Goal: Task Accomplishment & Management: Manage account settings

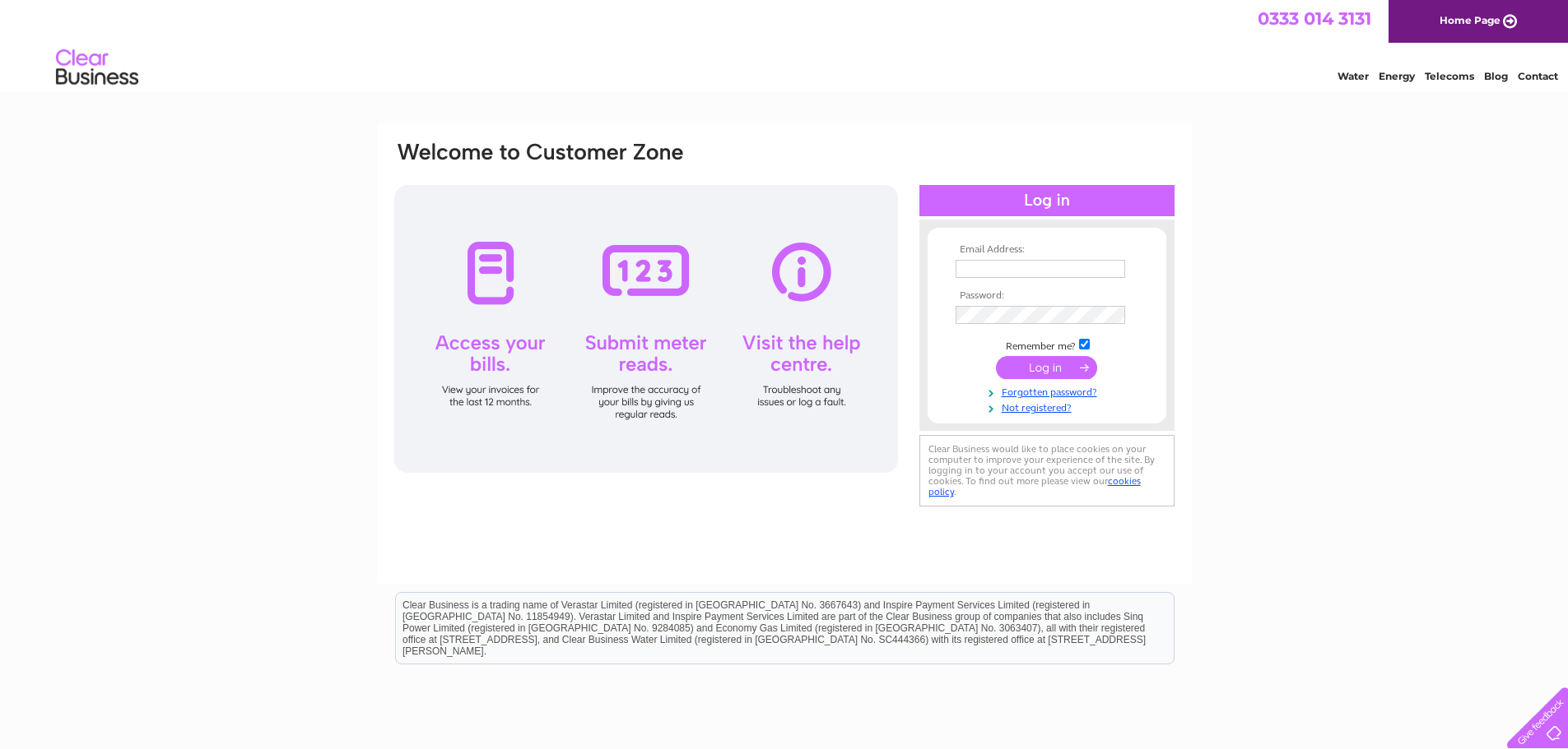
click at [1066, 260] on input "text" at bounding box center [1040, 269] width 170 height 18
type input "bluewatersresidential@gmail.com"
click at [1051, 263] on input "bluewatersresidential@gmail.com" at bounding box center [1041, 270] width 172 height 20
click at [1096, 263] on input "bluewatersresidential@gmail.com" at bounding box center [1041, 270] width 172 height 20
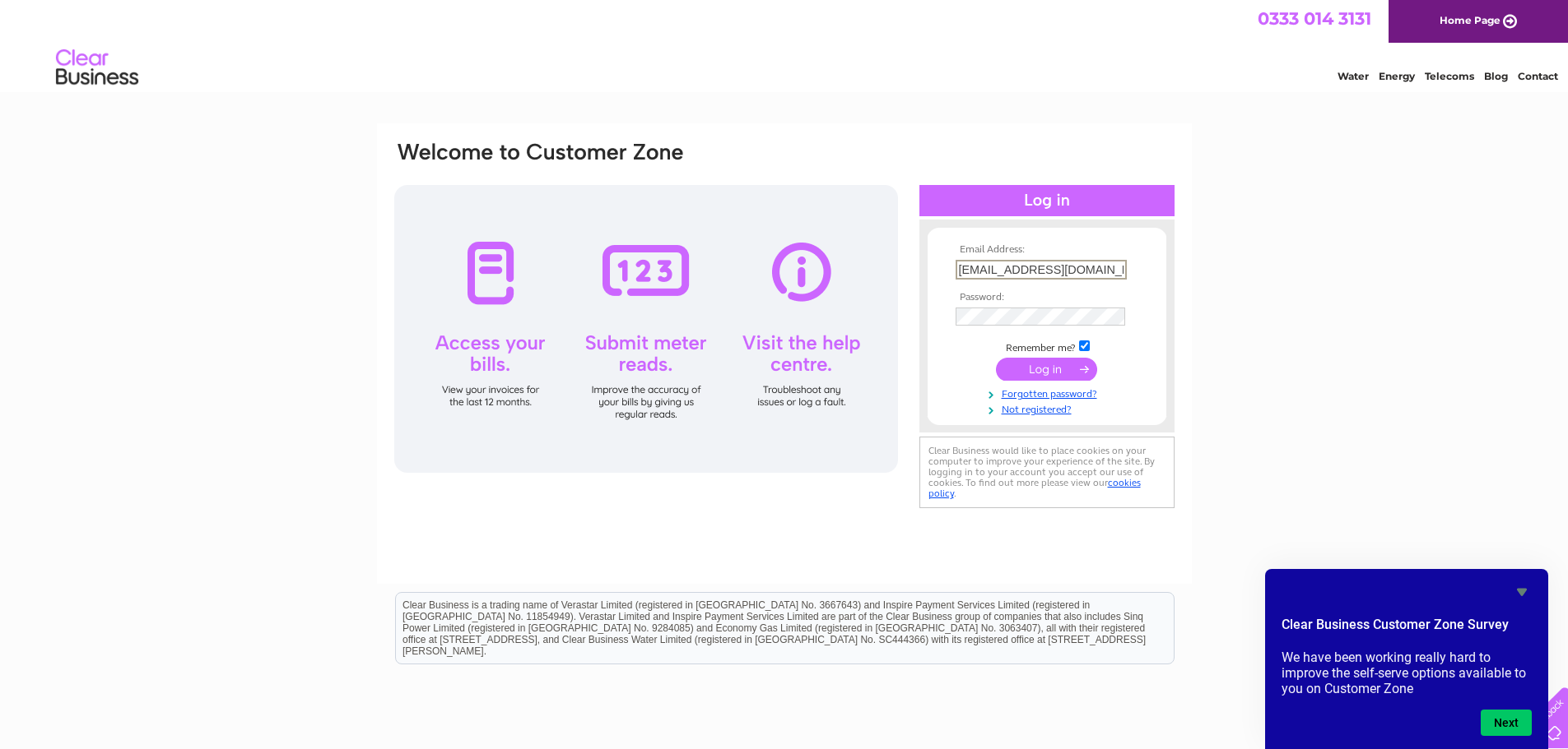
click at [1090, 266] on input "bluewatersresidential@gmail.com" at bounding box center [1041, 270] width 172 height 20
click at [1086, 266] on input "bluewatersresidential@gmail.com" at bounding box center [1041, 270] width 172 height 20
drag, startPoint x: 1086, startPoint y: 266, endPoint x: 1041, endPoint y: 262, distance: 45.2
click at [1084, 266] on input "bluewatersresidential@gmail.com" at bounding box center [1041, 270] width 172 height 20
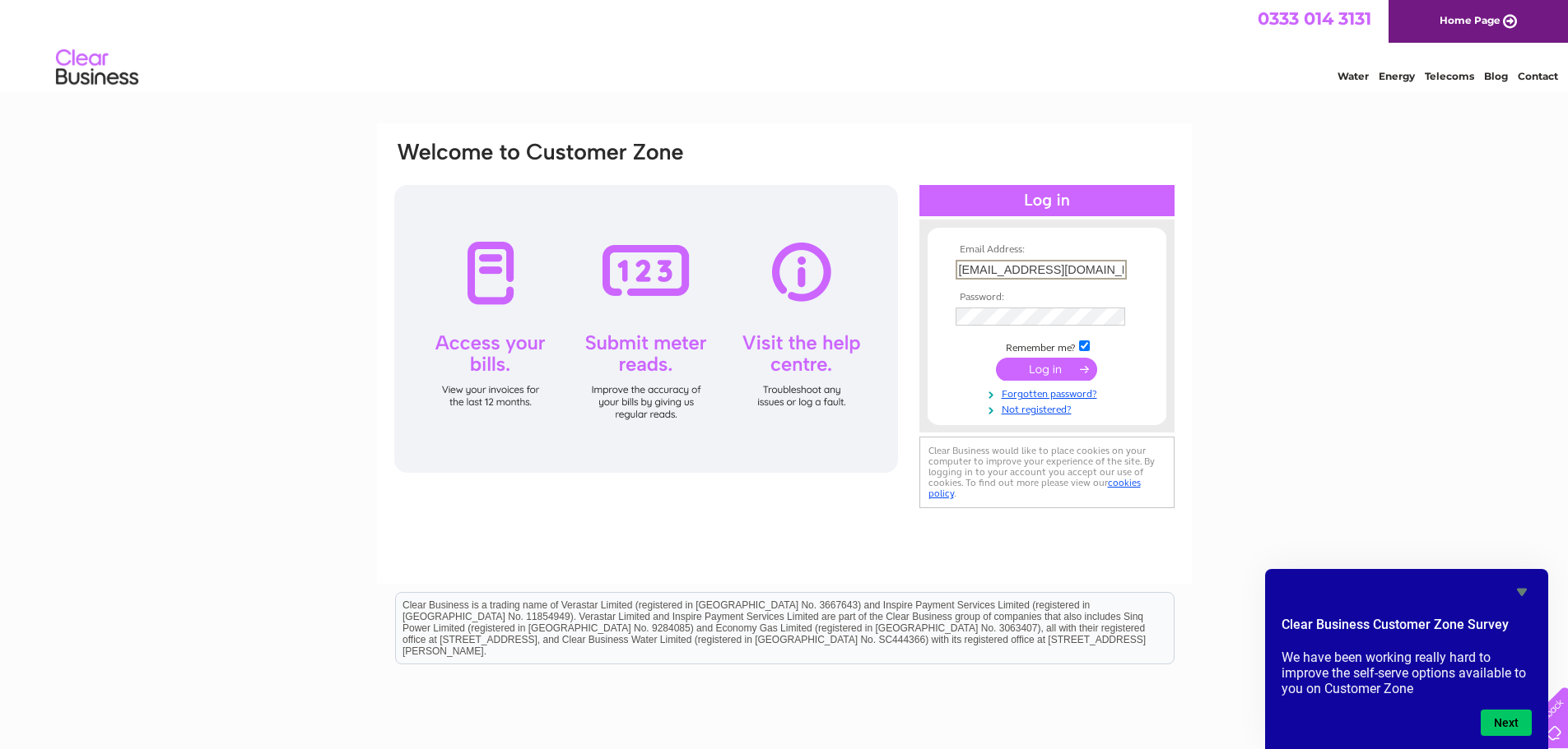
click at [1041, 262] on input "bluewatersresidential@gmail.com" at bounding box center [1041, 270] width 172 height 20
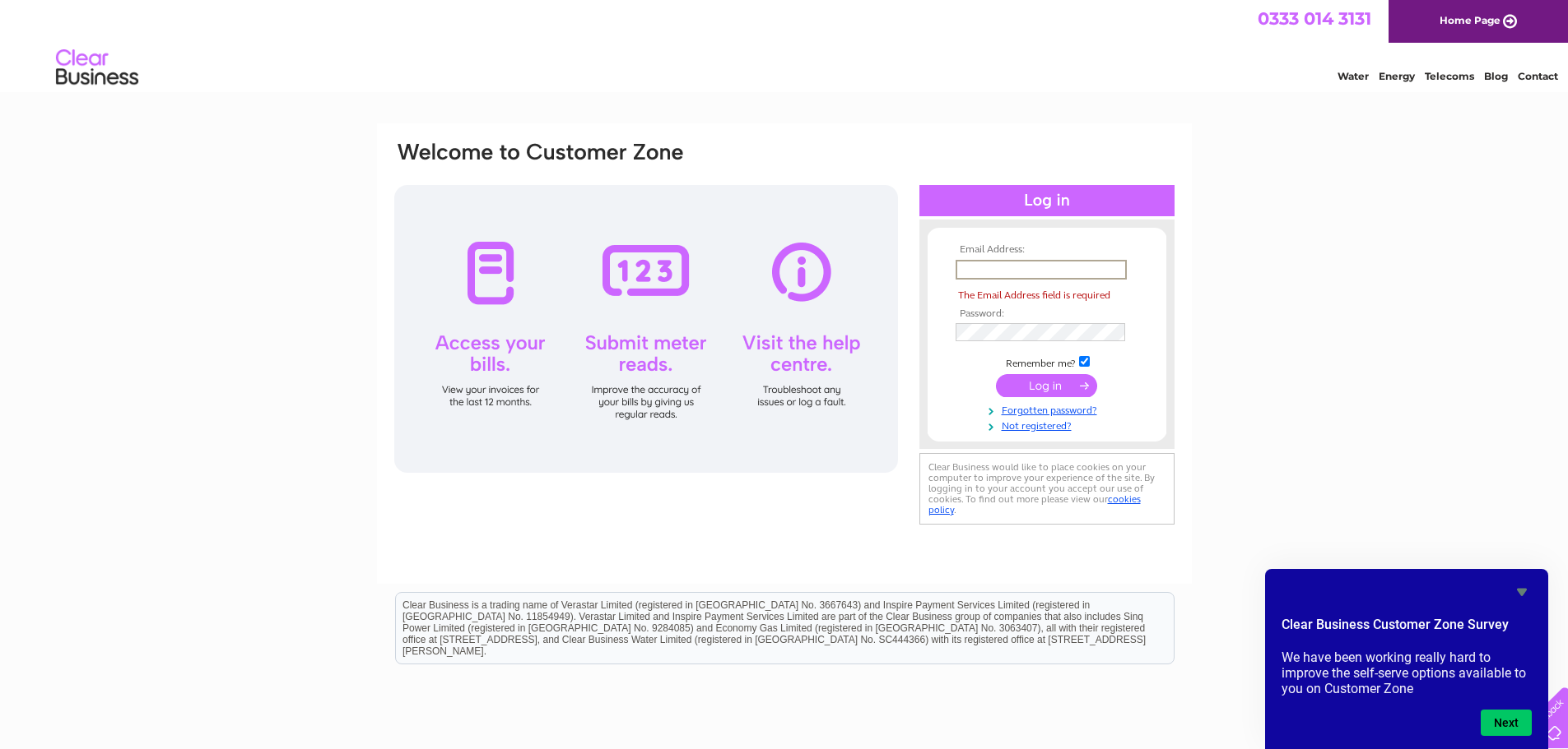
click at [1522, 588] on icon "Hide survey" at bounding box center [1522, 592] width 20 height 20
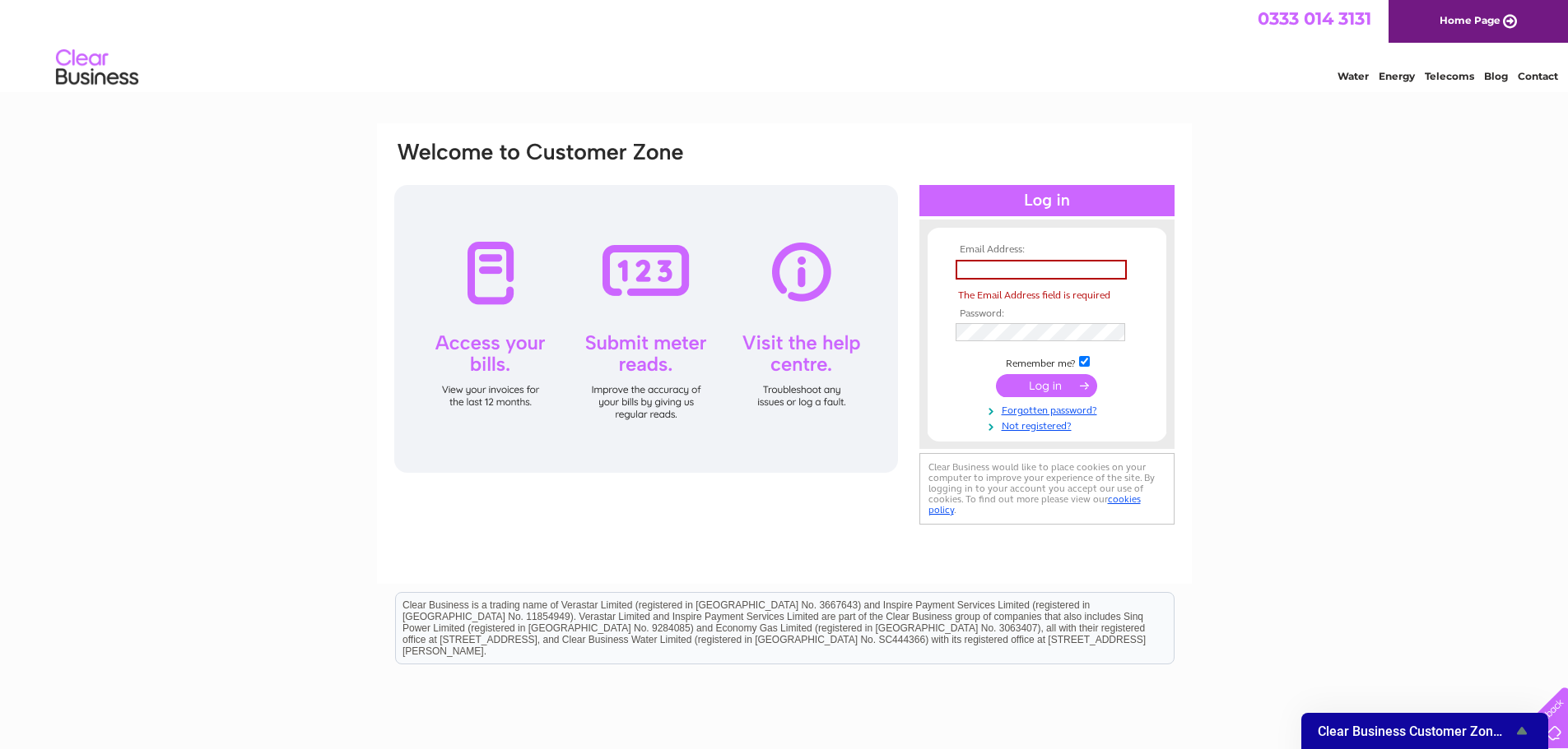
click at [1003, 258] on td at bounding box center [1047, 269] width 191 height 28
click at [1001, 271] on input "text" at bounding box center [1041, 270] width 172 height 20
type input "[PERSON_NAME][EMAIL_ADDRESS][DOMAIN_NAME]"
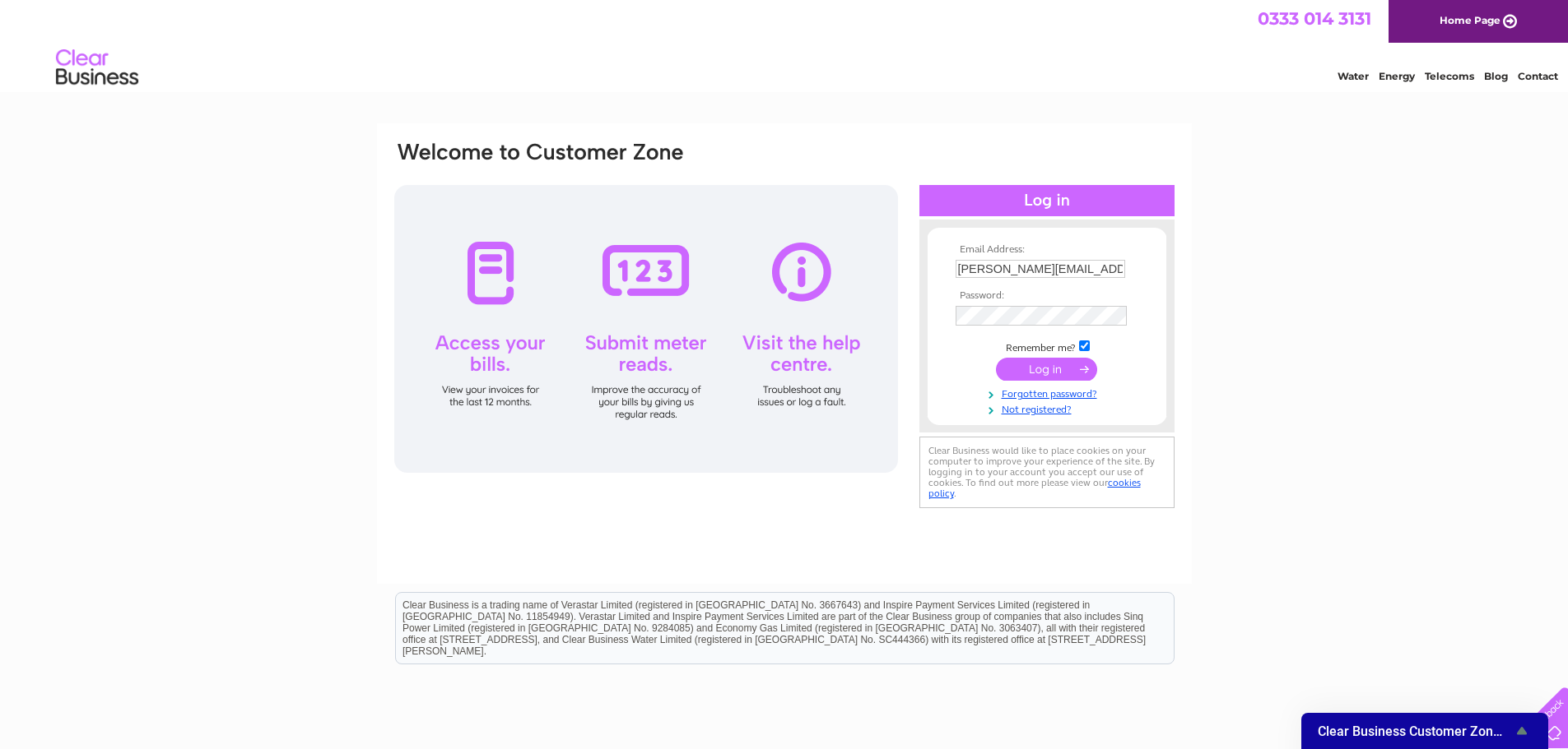
click at [1041, 360] on input "submit" at bounding box center [1046, 369] width 102 height 23
